Goal: Communication & Community: Connect with others

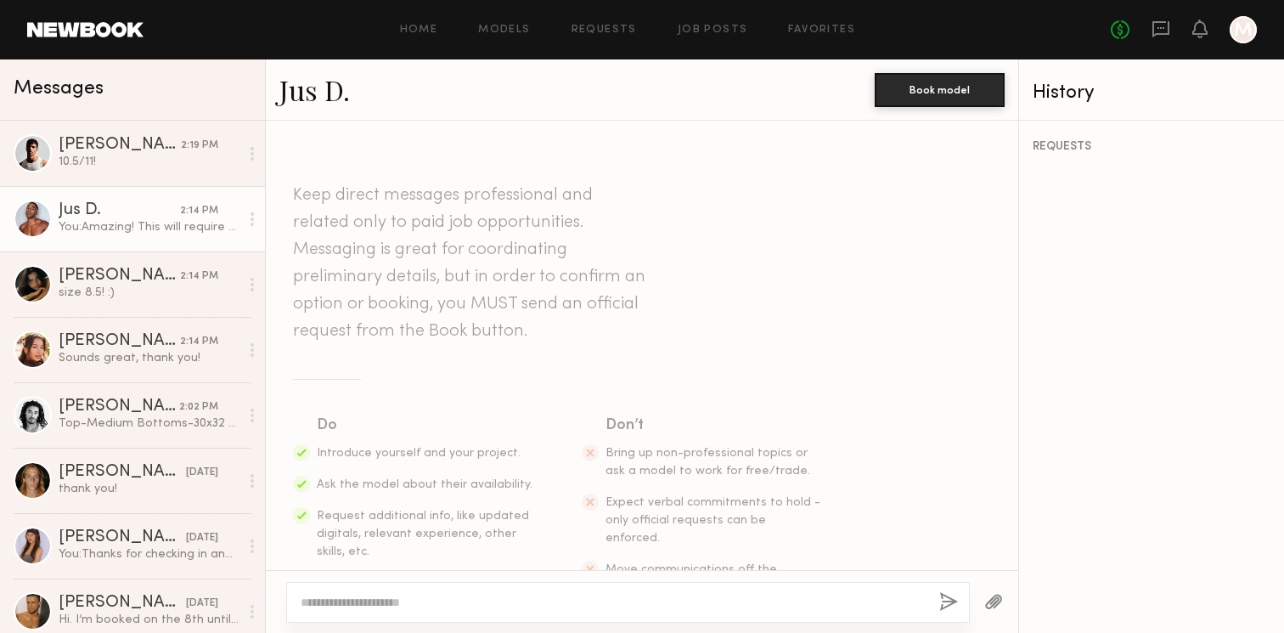
scroll to position [433, 0]
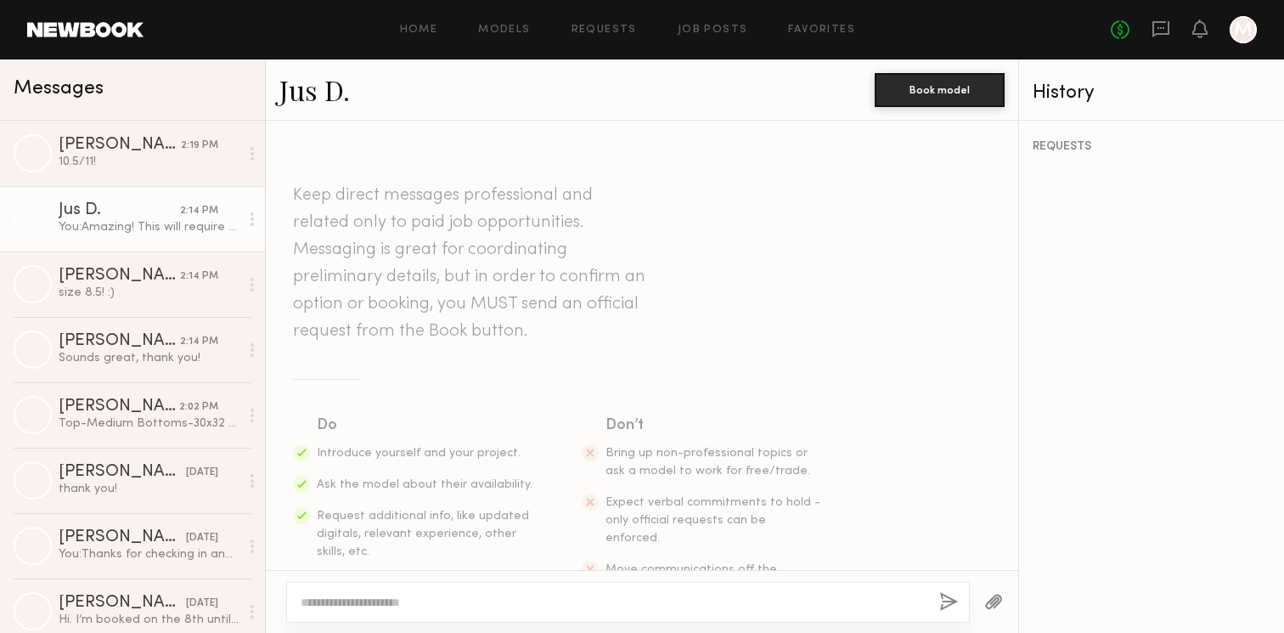
scroll to position [433, 0]
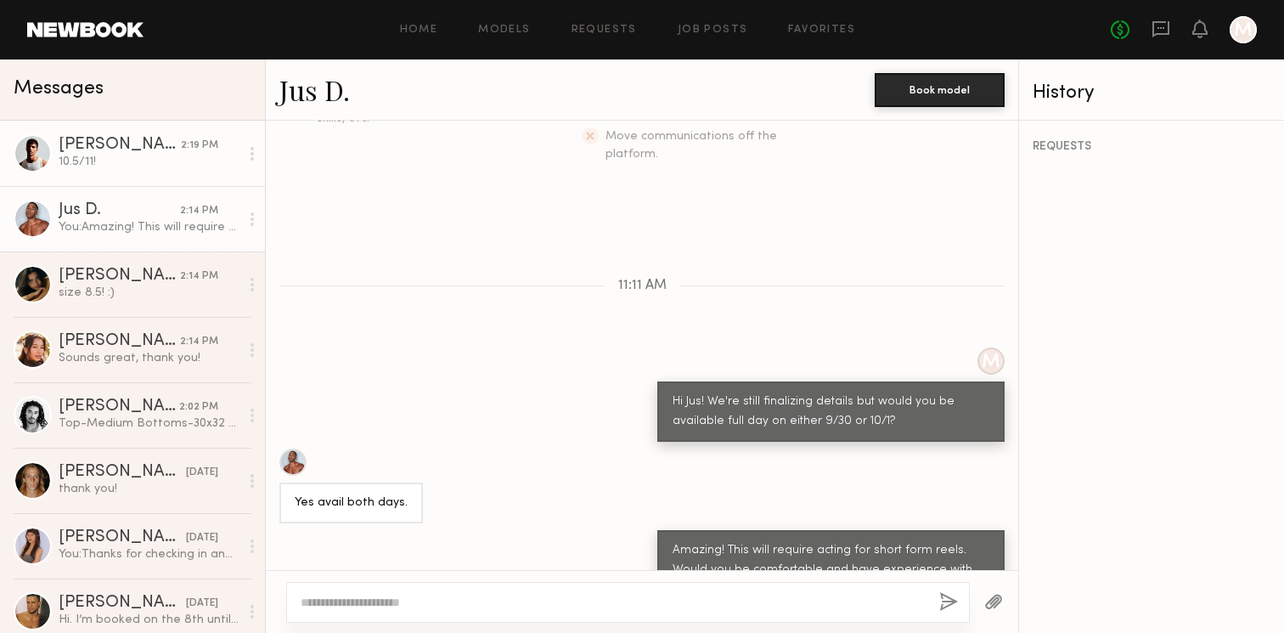
click at [171, 137] on div "[PERSON_NAME]" at bounding box center [120, 145] width 122 height 17
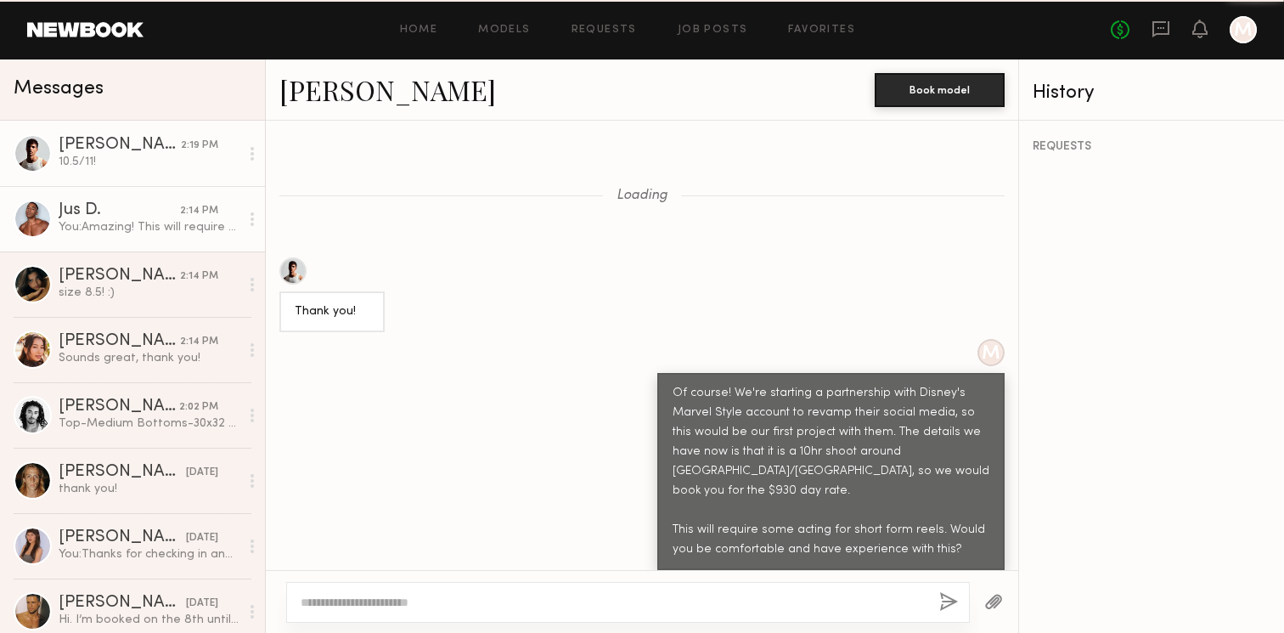
scroll to position [616, 0]
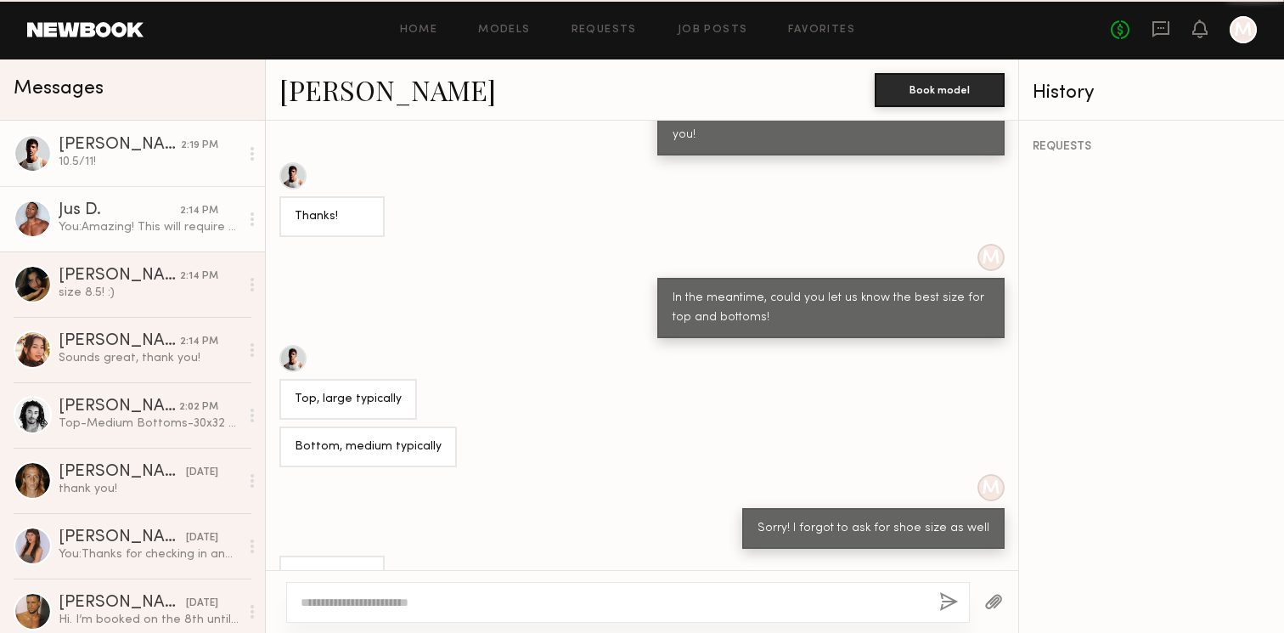
click at [144, 223] on div "You: Amazing! This will require acting for short form reels. Would you be comfo…" at bounding box center [149, 227] width 181 height 16
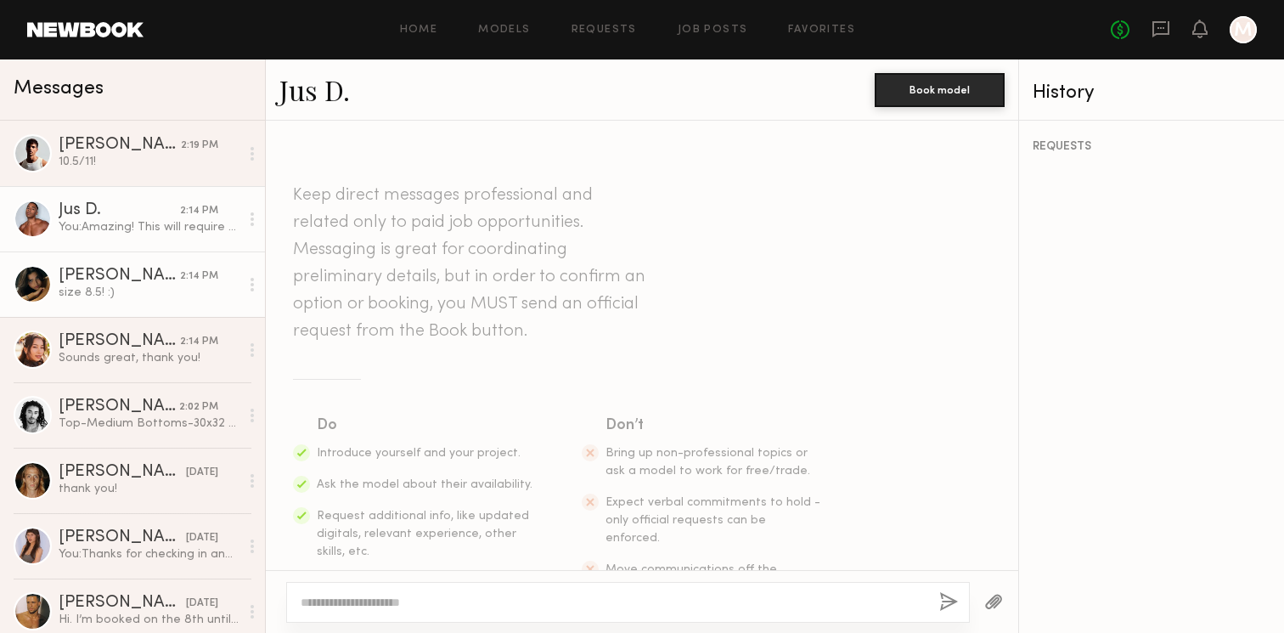
scroll to position [433, 0]
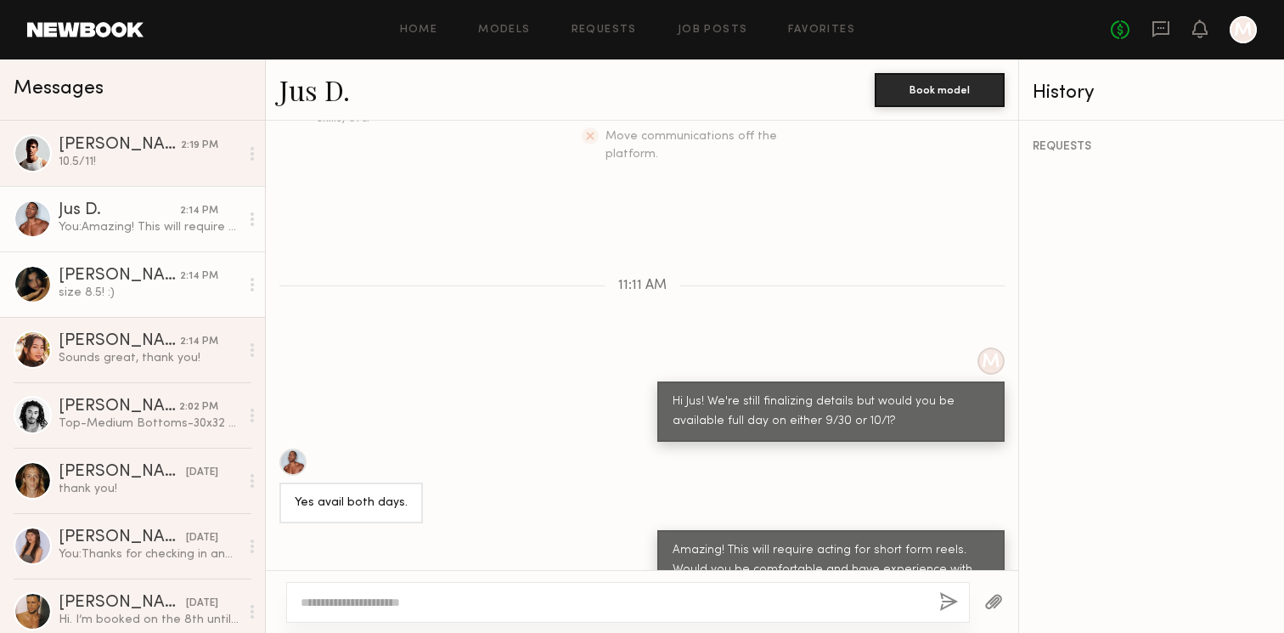
click at [129, 292] on div "size 8.5! :)" at bounding box center [149, 292] width 181 height 16
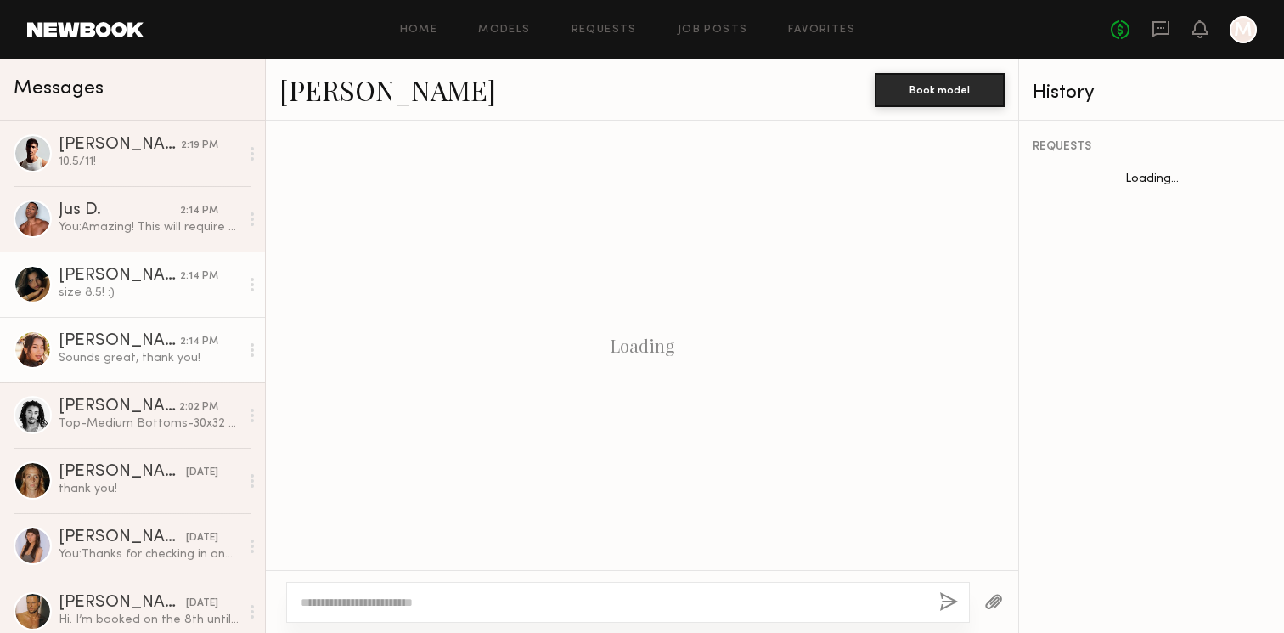
click at [129, 337] on div "[PERSON_NAME]" at bounding box center [119, 341] width 121 height 17
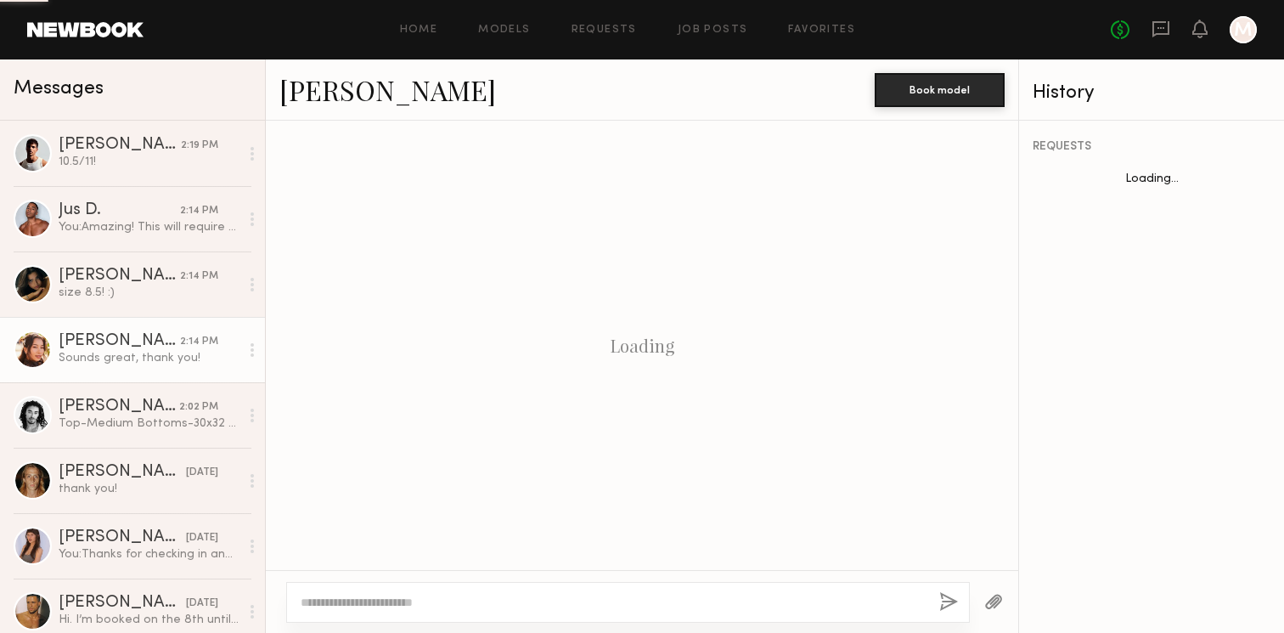
scroll to position [1344, 0]
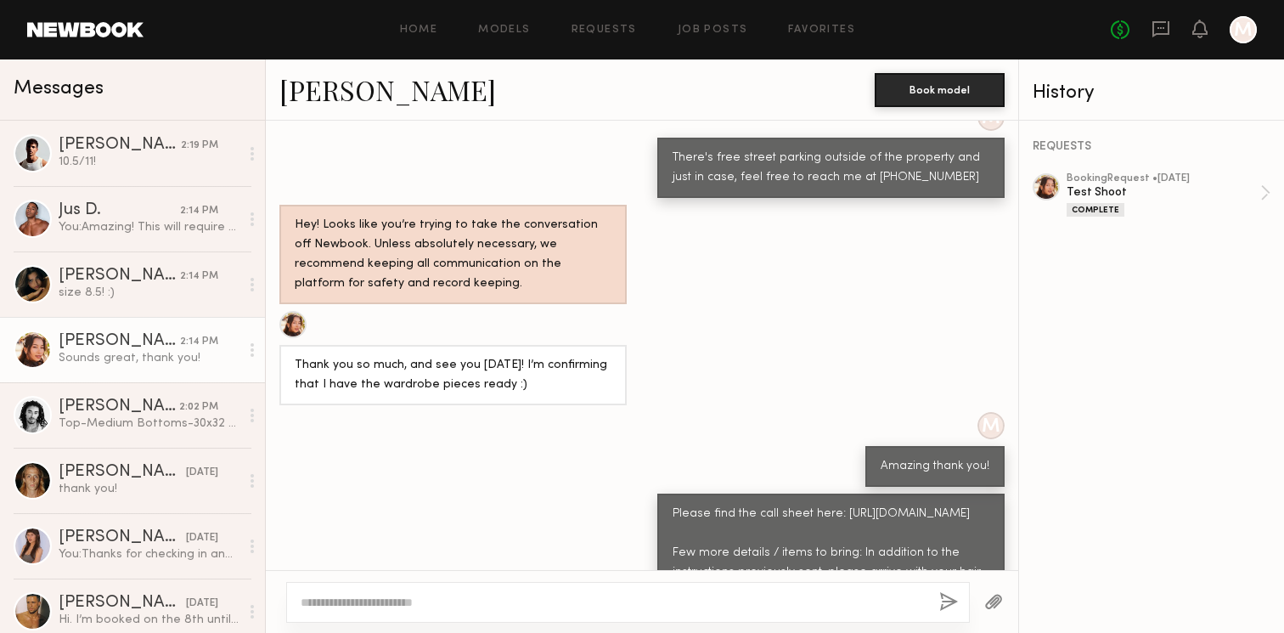
scroll to position [2514, 0]
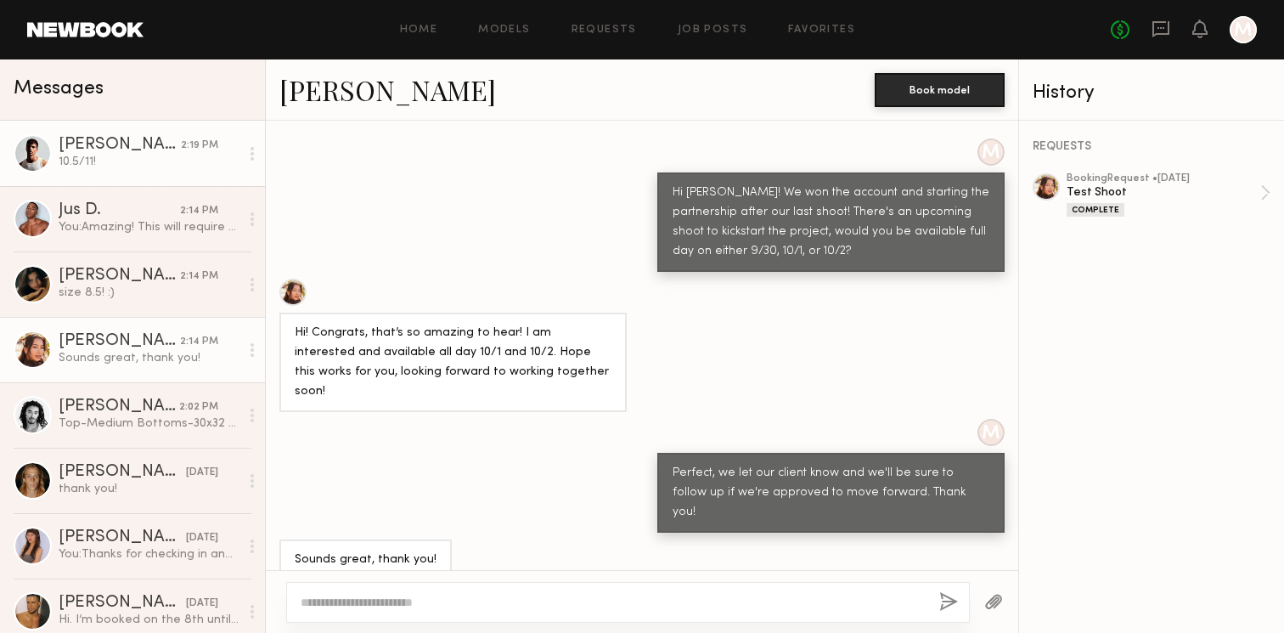
click at [117, 155] on div "10.5/11!" at bounding box center [149, 162] width 181 height 16
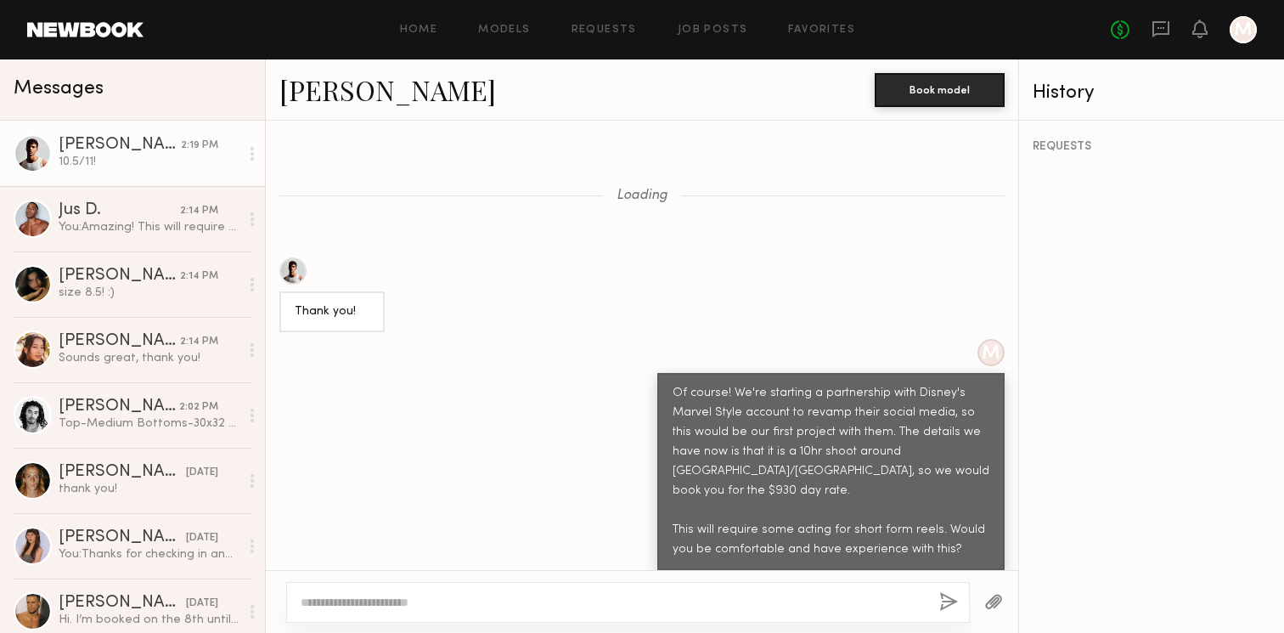
scroll to position [616, 0]
